Goal: Task Accomplishment & Management: Complete application form

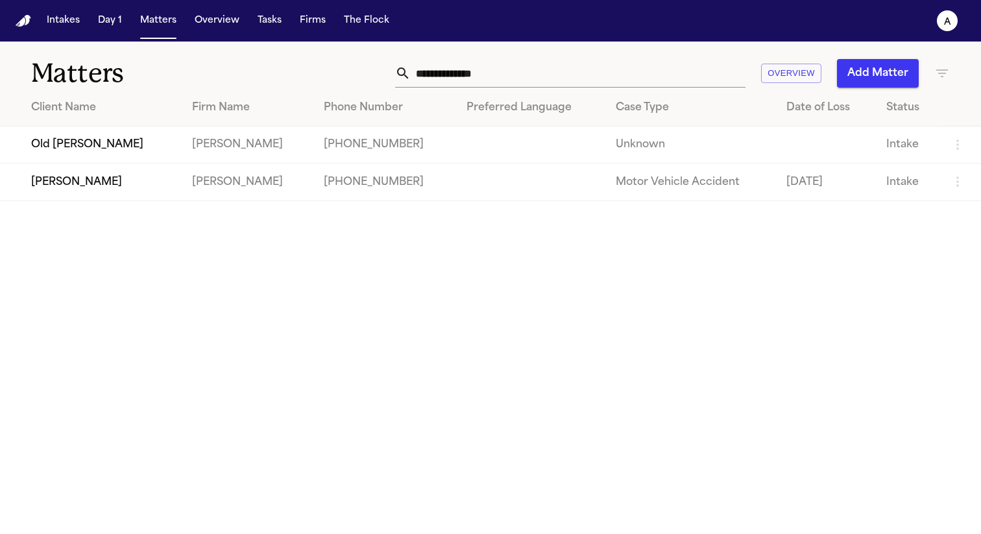
click at [96, 177] on td "Michael Mcdonald" at bounding box center [91, 181] width 182 height 37
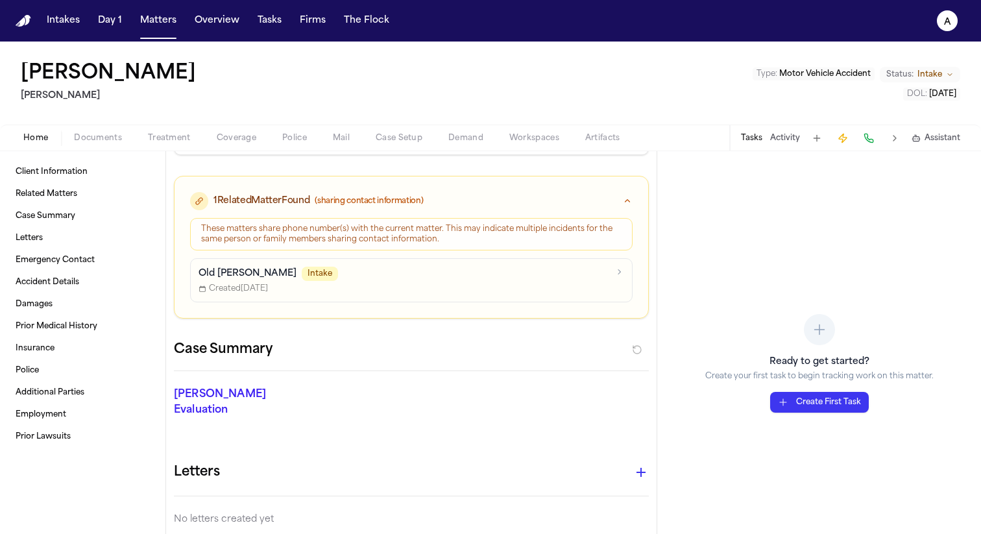
scroll to position [204, 0]
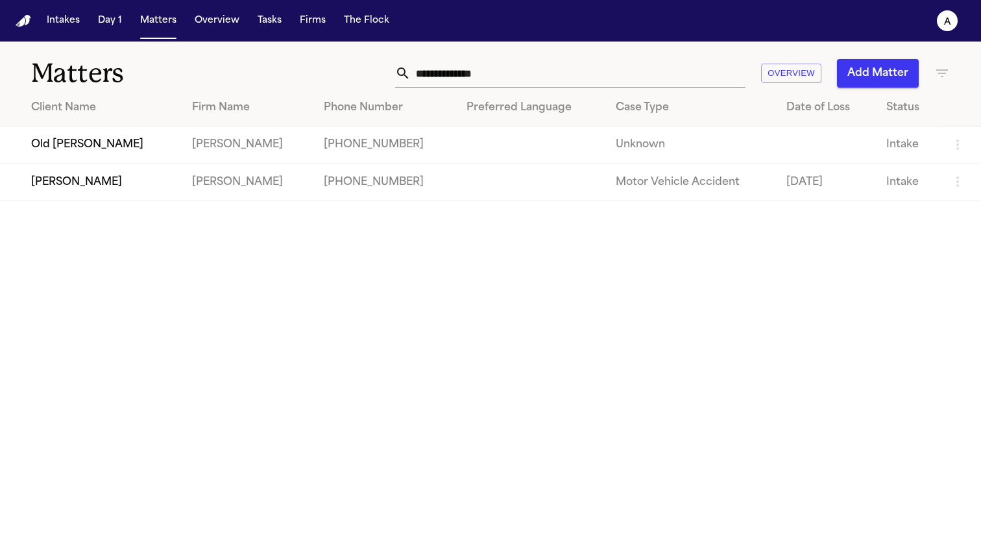
click at [125, 147] on td "Old [PERSON_NAME]" at bounding box center [91, 145] width 182 height 37
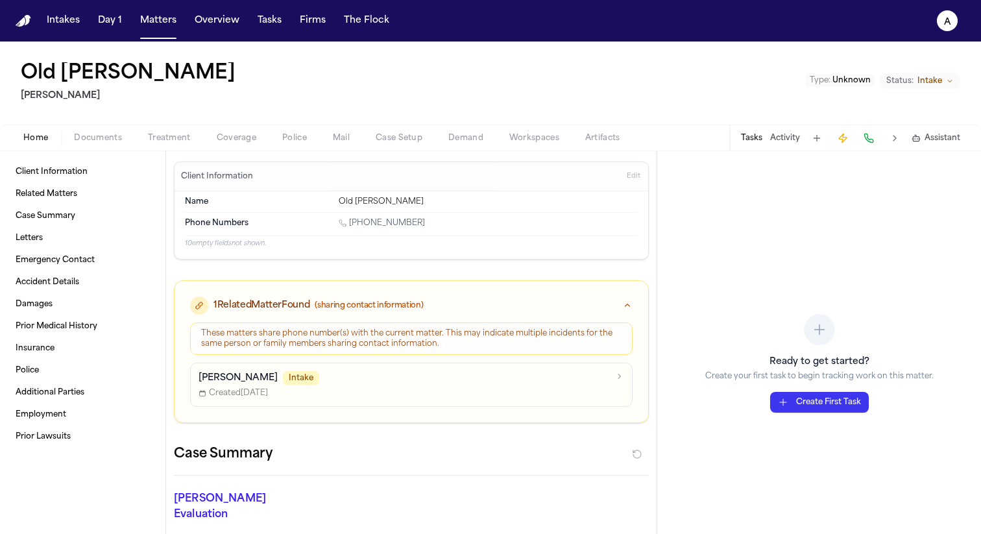
click at [22, 15] on img "Home" at bounding box center [24, 21] width 16 height 12
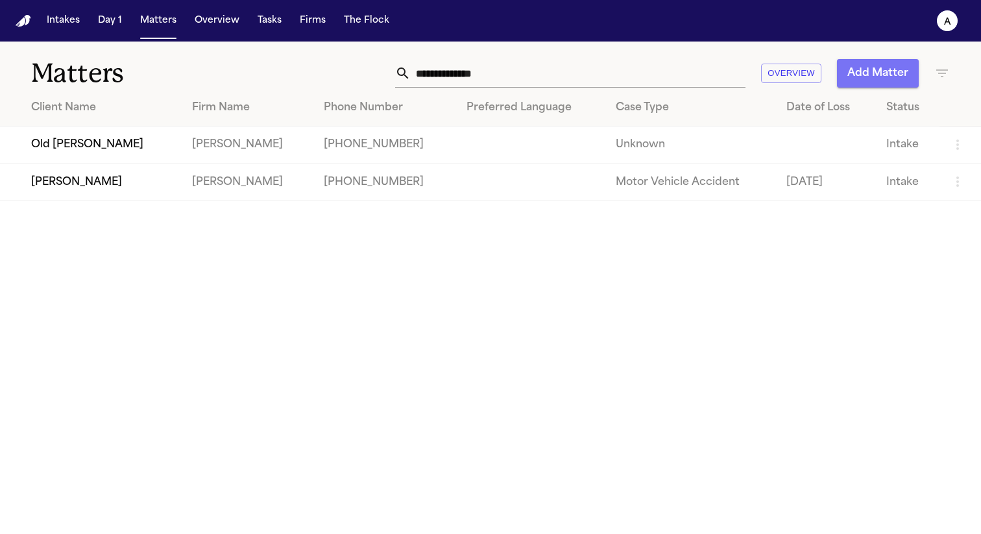
click at [874, 73] on button "Add Matter" at bounding box center [878, 73] width 82 height 29
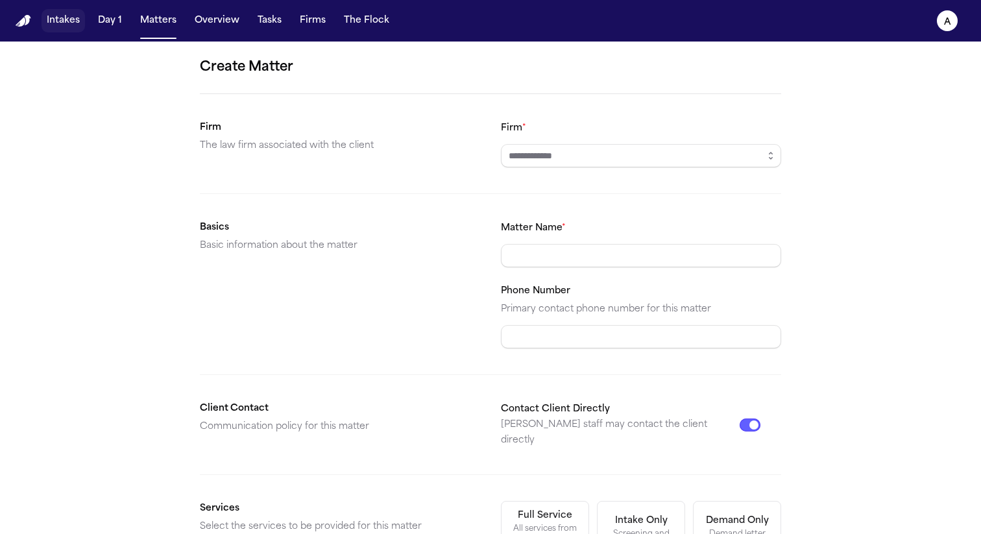
click at [62, 16] on button "Intakes" at bounding box center [63, 20] width 43 height 23
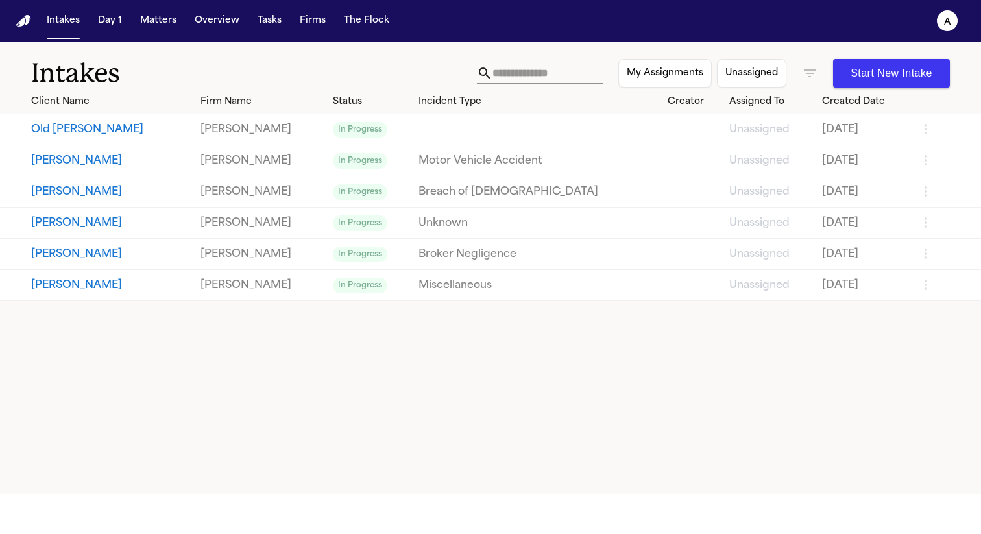
click at [97, 127] on button "Old [PERSON_NAME]" at bounding box center [110, 130] width 159 height 16
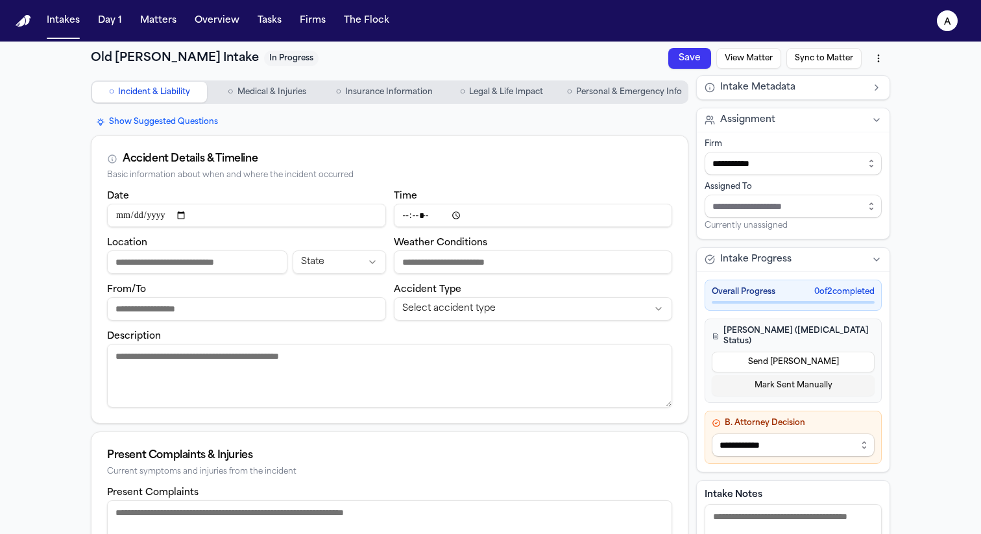
click at [652, 91] on span "Personal & Emergency Info" at bounding box center [629, 92] width 106 height 10
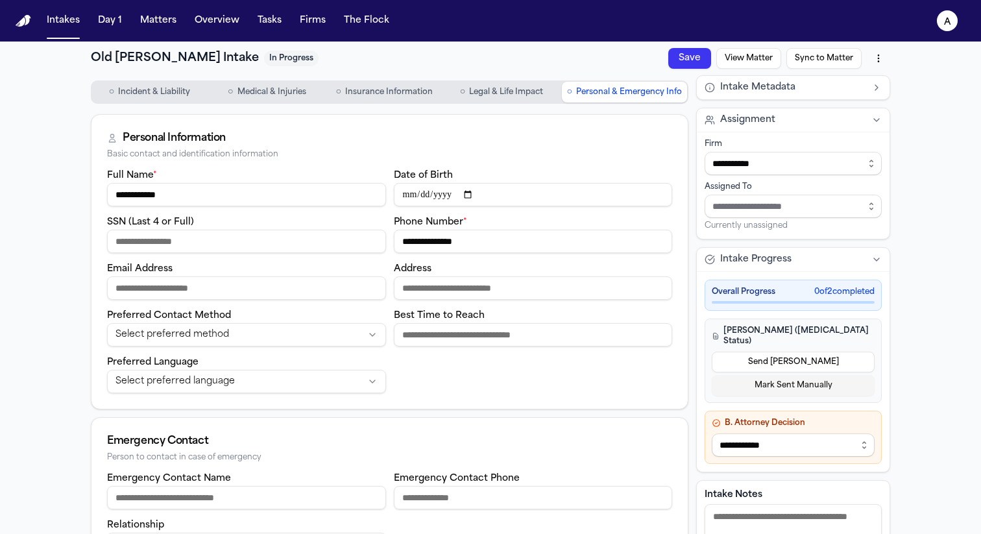
click at [489, 243] on input "**********" at bounding box center [533, 241] width 279 height 23
click at [71, 21] on button "Intakes" at bounding box center [63, 20] width 43 height 23
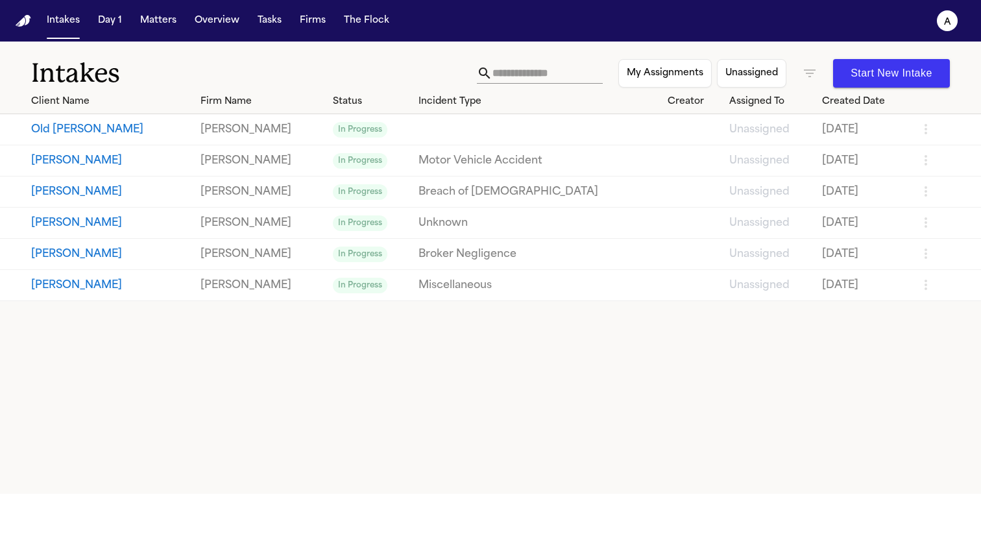
click at [878, 84] on button "Start New Intake" at bounding box center [891, 73] width 117 height 29
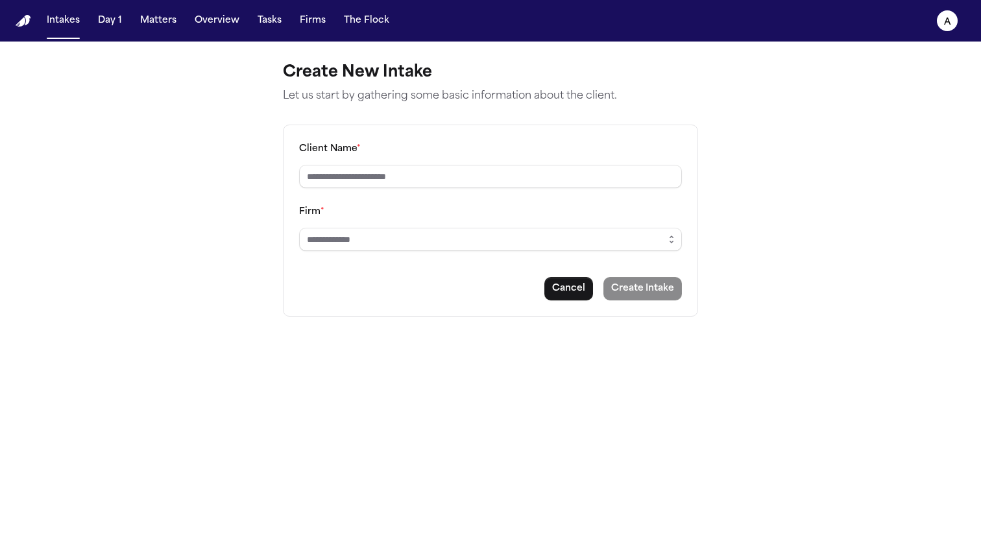
click at [523, 163] on div "Client Name *" at bounding box center [490, 164] width 383 height 47
click at [511, 173] on input "Client Name *" at bounding box center [490, 176] width 383 height 23
type input "**********"
click at [489, 239] on input "Firm *" at bounding box center [490, 239] width 383 height 23
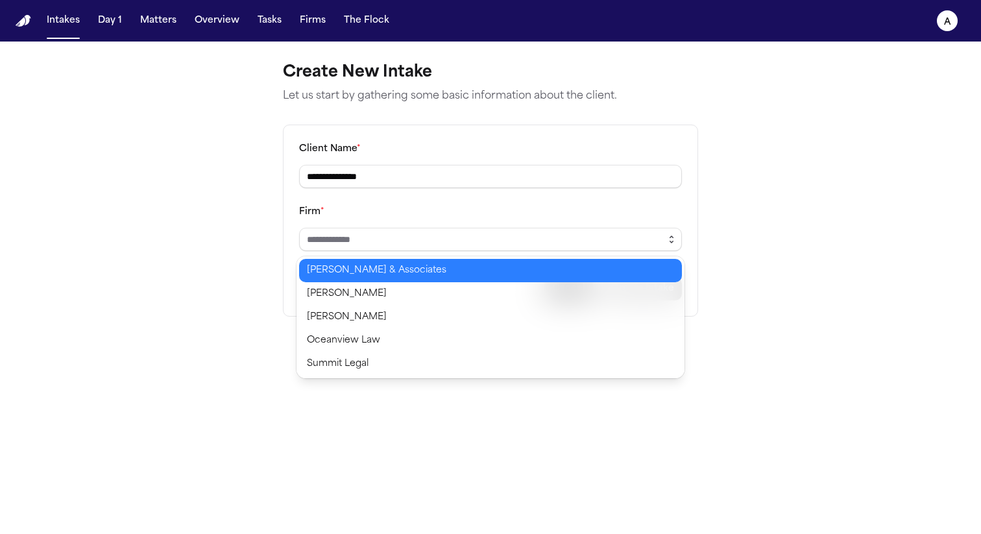
click at [671, 237] on icon "button" at bounding box center [671, 236] width 3 height 1
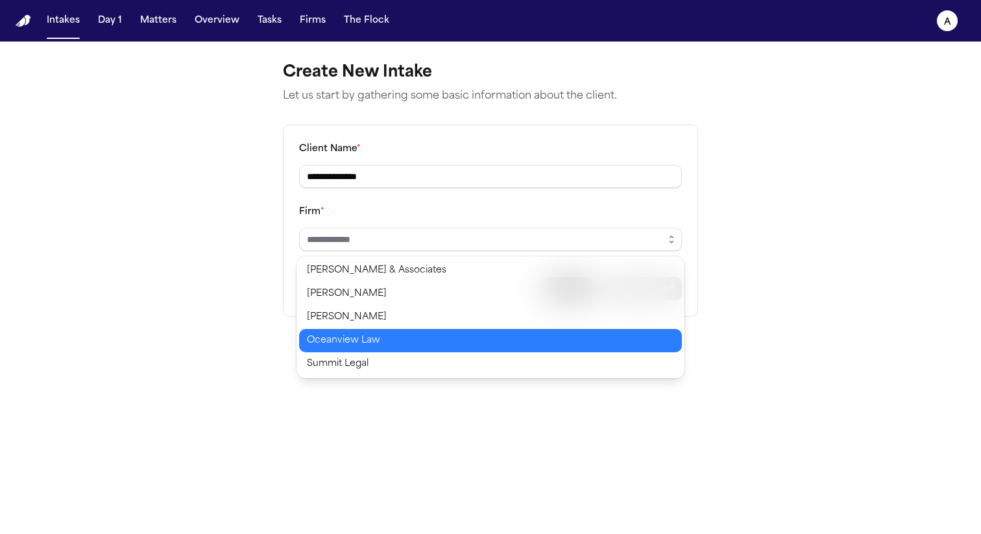
type input "**********"
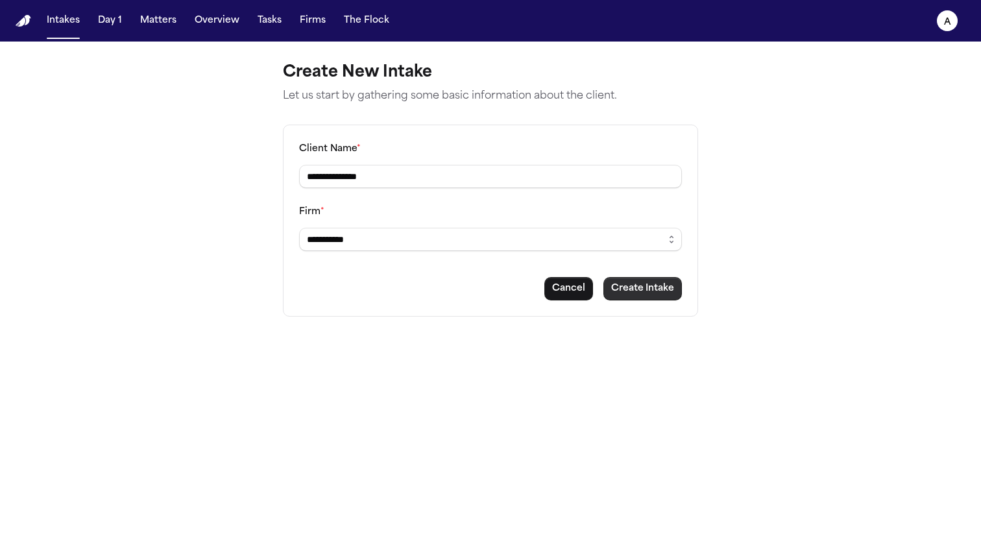
click at [651, 279] on button "Create Intake" at bounding box center [642, 288] width 78 height 23
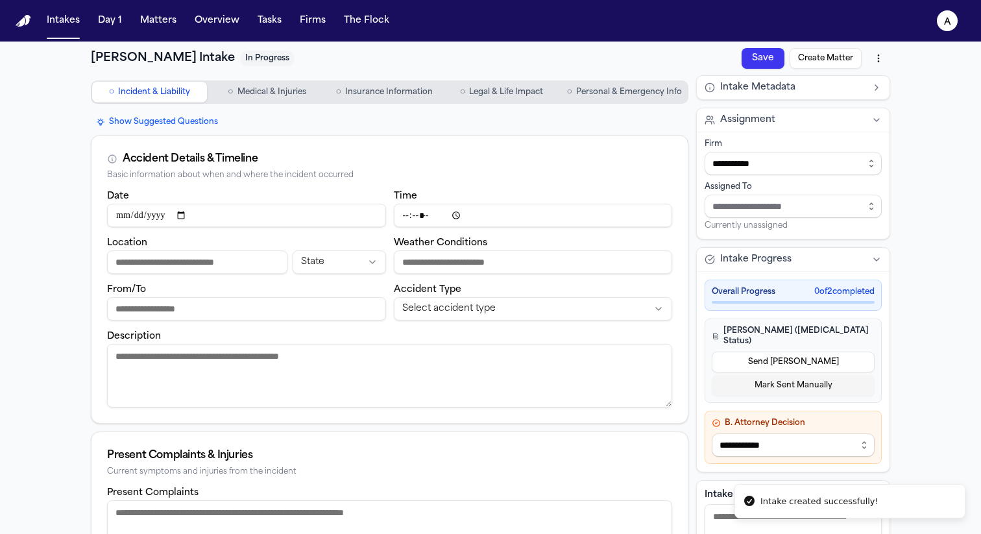
click at [642, 82] on button "○ Personal & Emergency Info" at bounding box center [624, 92] width 125 height 21
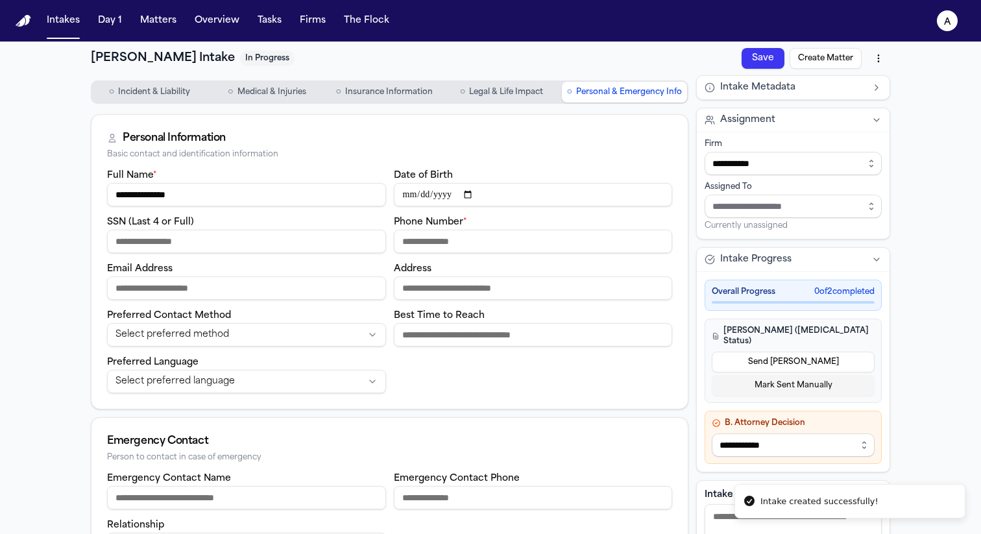
click at [490, 243] on input "Phone Number *" at bounding box center [533, 241] width 279 height 23
paste input "**********"
type input "**********"
click at [777, 56] on button "Save" at bounding box center [763, 58] width 43 height 21
click at [821, 58] on button "Create Matter" at bounding box center [826, 58] width 72 height 21
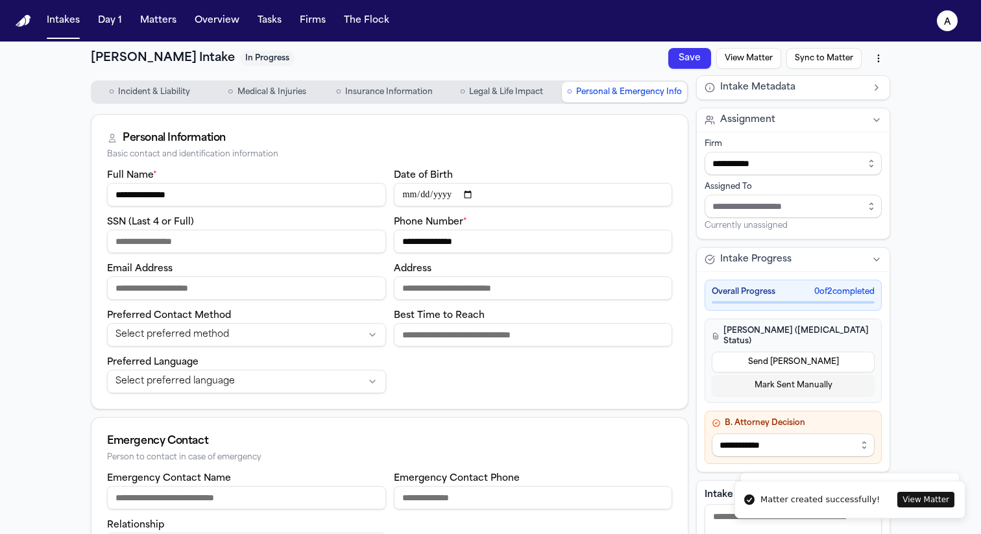
click at [797, 58] on button "Sync to Matter" at bounding box center [823, 58] width 75 height 21
click at [765, 59] on button "View Matter" at bounding box center [748, 58] width 65 height 21
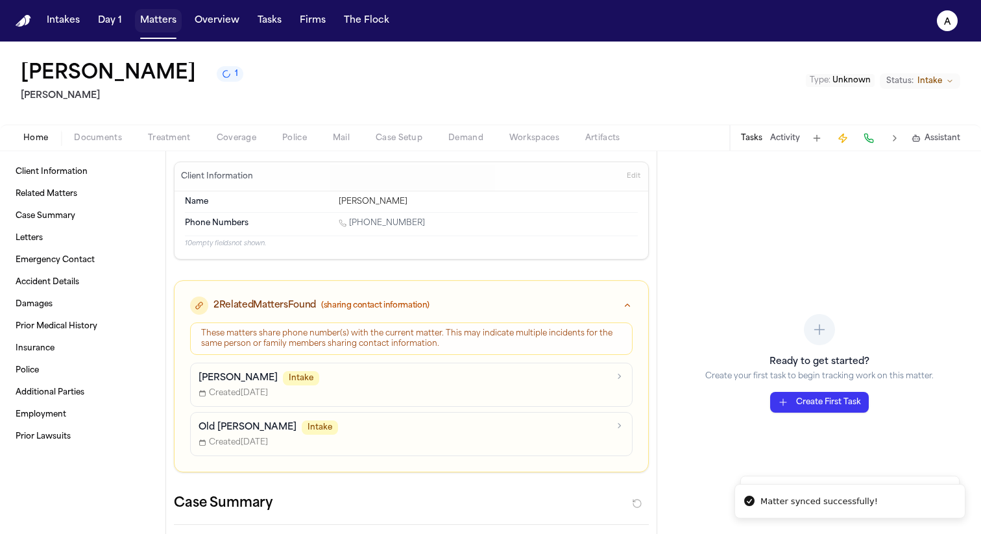
click at [158, 20] on button "Matters" at bounding box center [158, 20] width 47 height 23
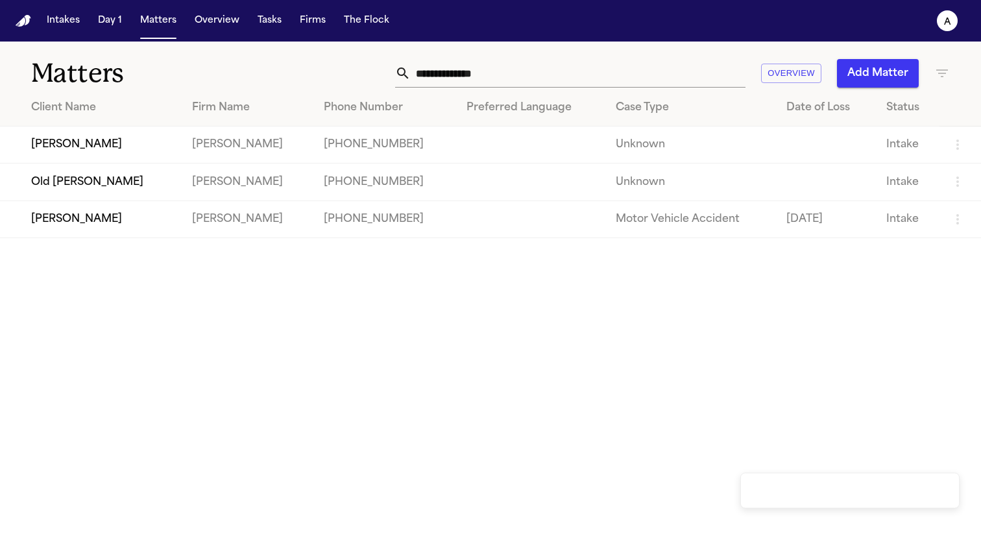
click at [117, 180] on td "Old [PERSON_NAME]" at bounding box center [91, 181] width 182 height 37
